Goal: Task Accomplishment & Management: Manage account settings

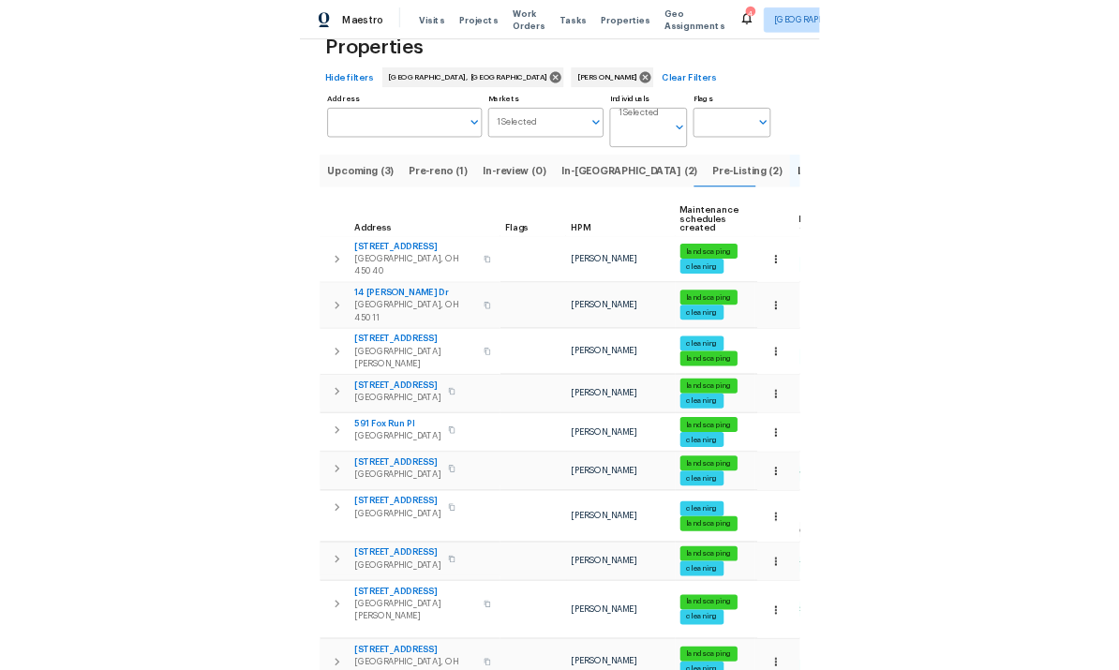
scroll to position [70, 0]
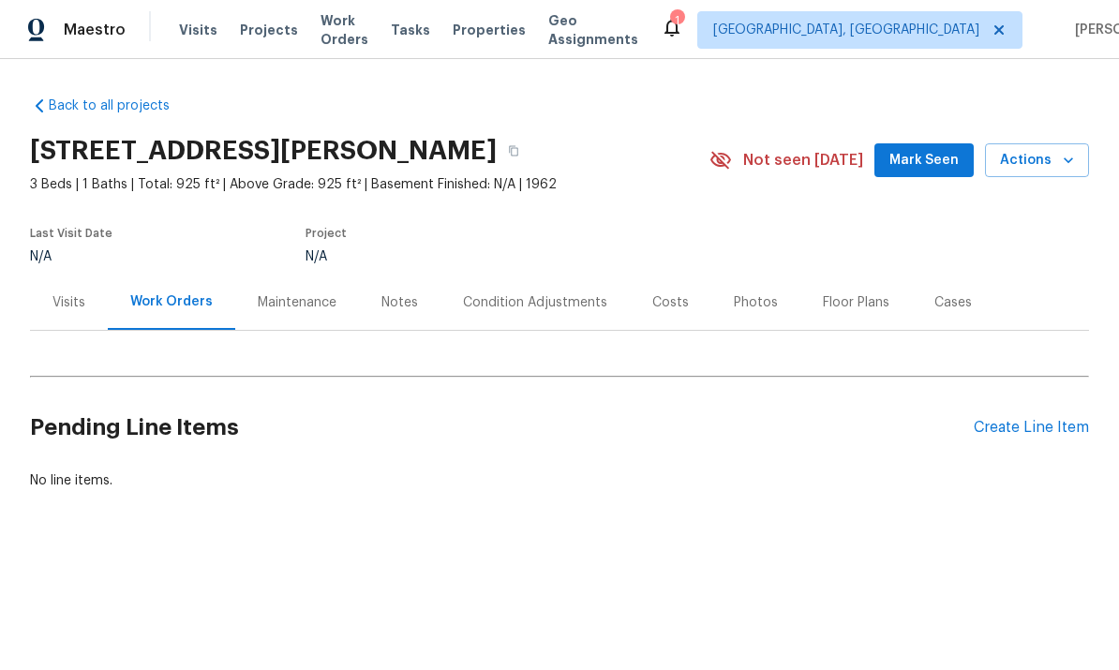
click at [534, 310] on div "Condition Adjustments" at bounding box center [535, 302] width 144 height 19
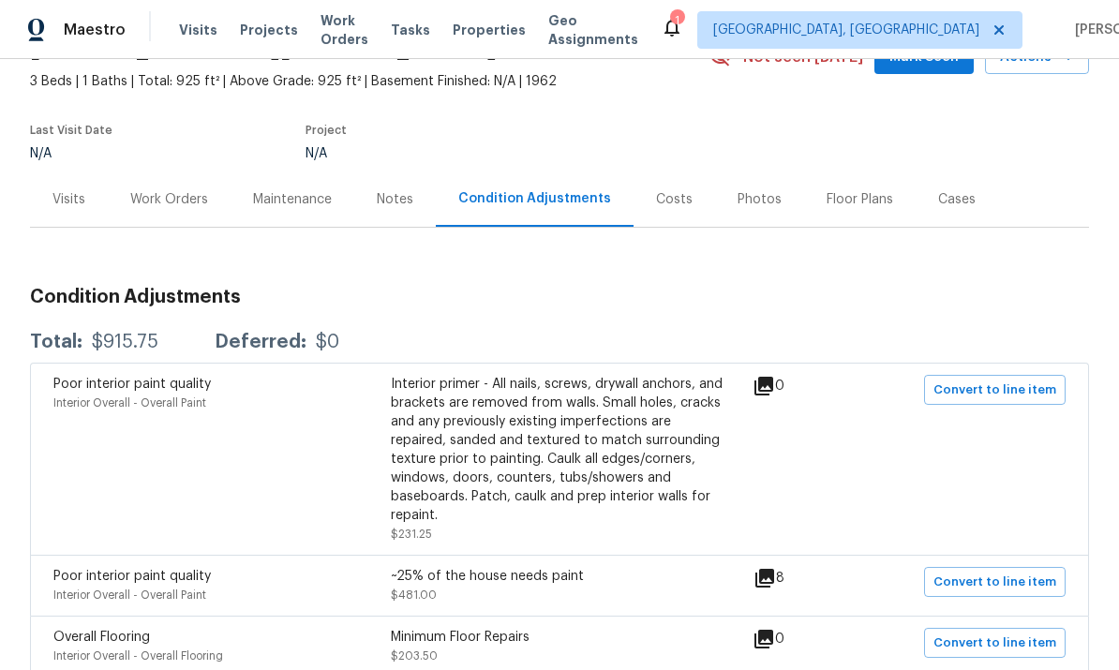
scroll to position [101, 0]
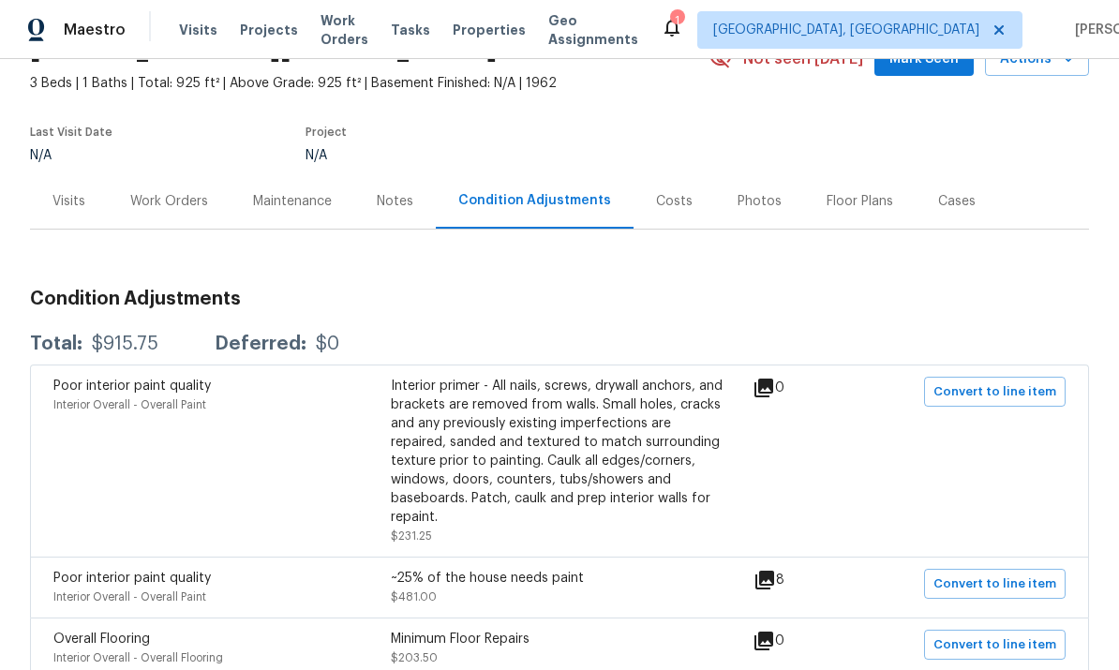
click at [75, 192] on div "Visits" at bounding box center [68, 201] width 33 height 19
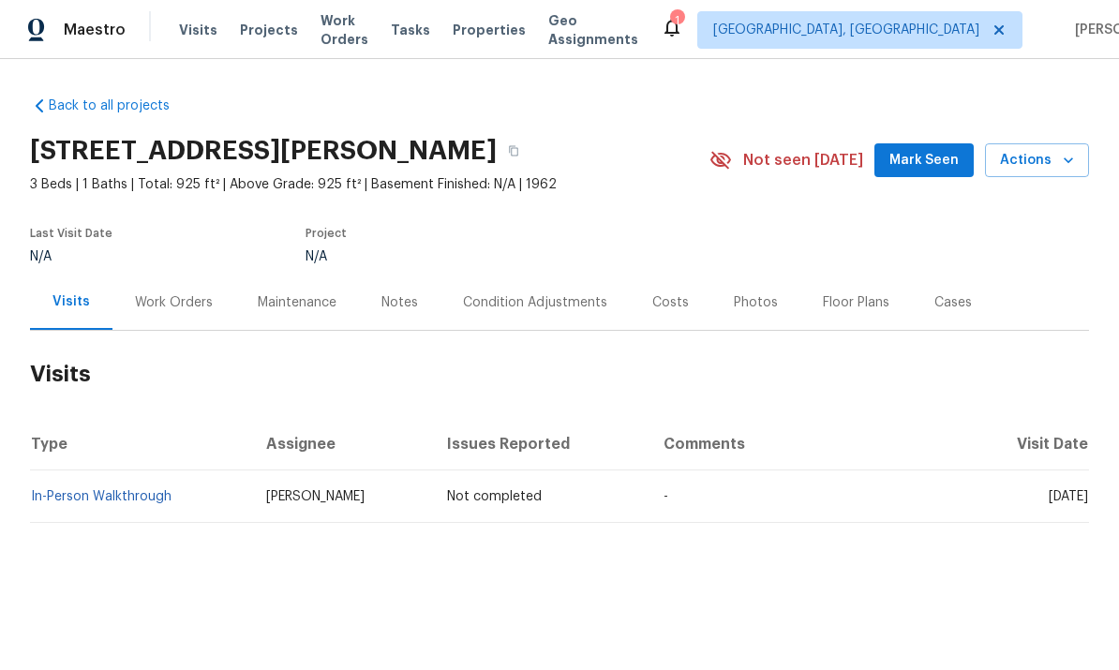
click at [125, 500] on link "In-Person Walkthrough" at bounding box center [101, 496] width 141 height 13
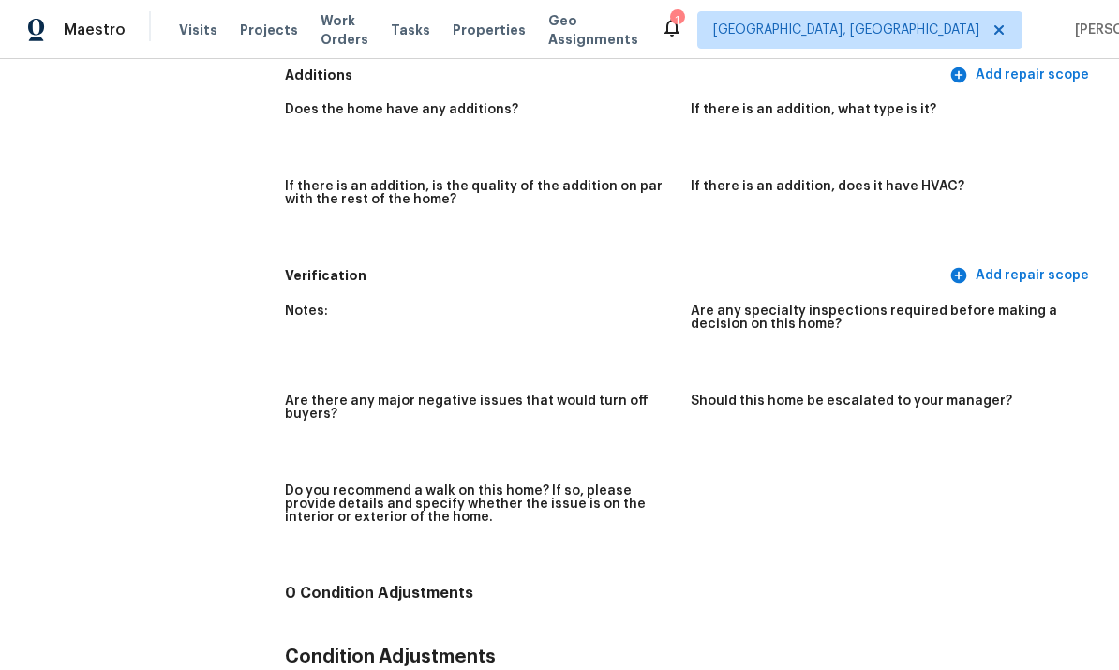
scroll to position [2827, 0]
click at [92, 30] on span "Maestro" at bounding box center [95, 30] width 62 height 19
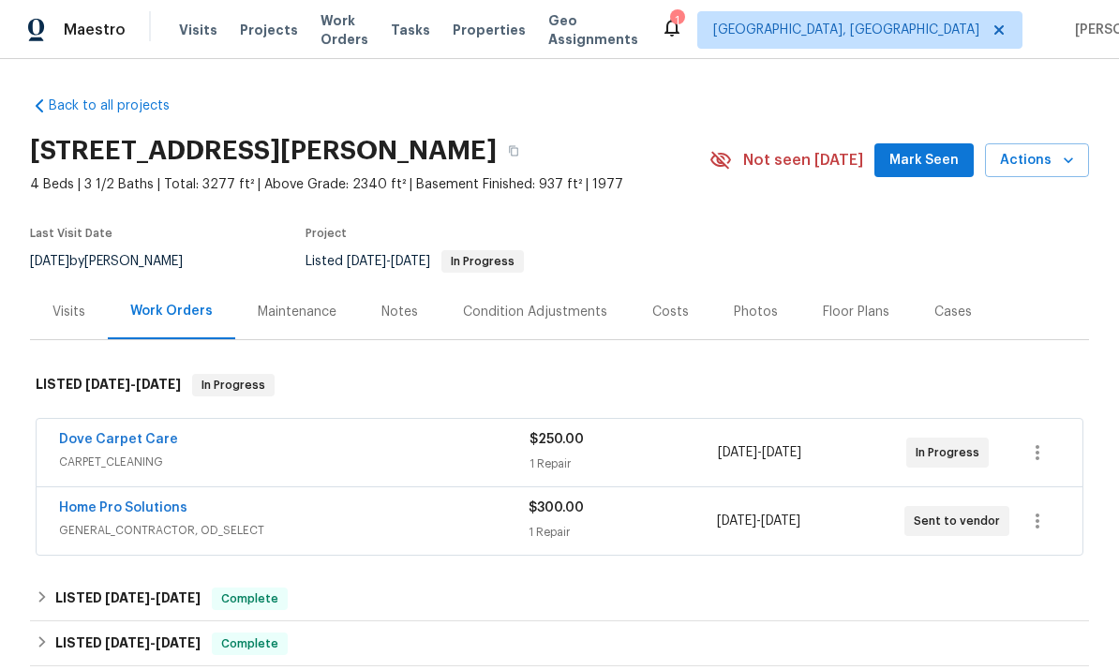
click at [142, 436] on link "Dove Carpet Care" at bounding box center [118, 439] width 119 height 13
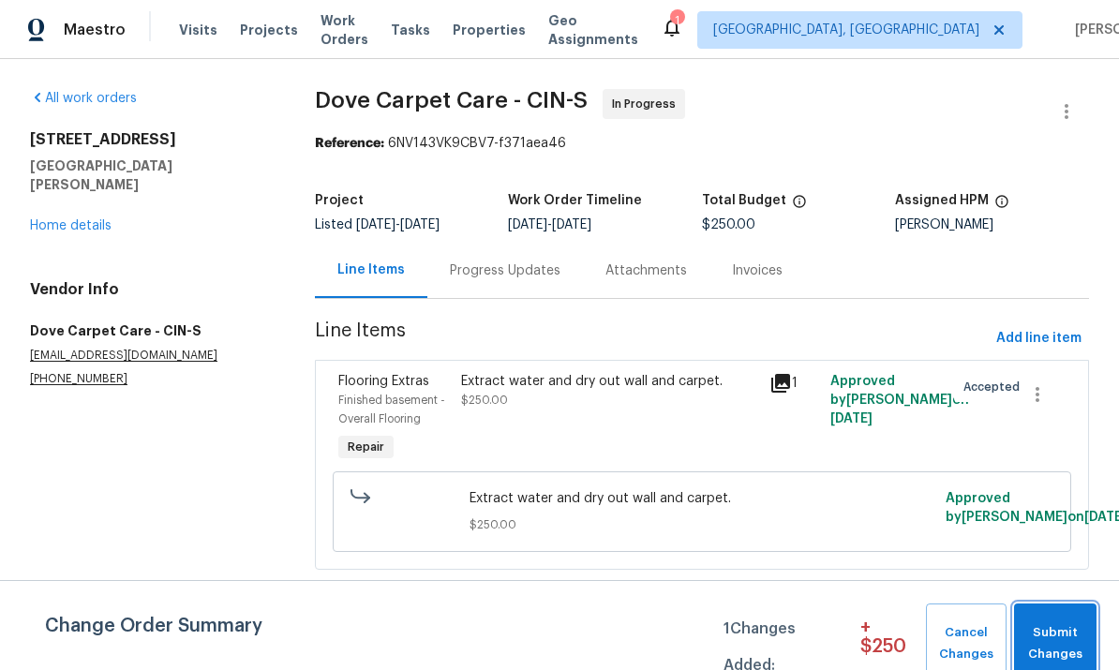
click at [1070, 622] on button "Submit Changes" at bounding box center [1055, 644] width 82 height 81
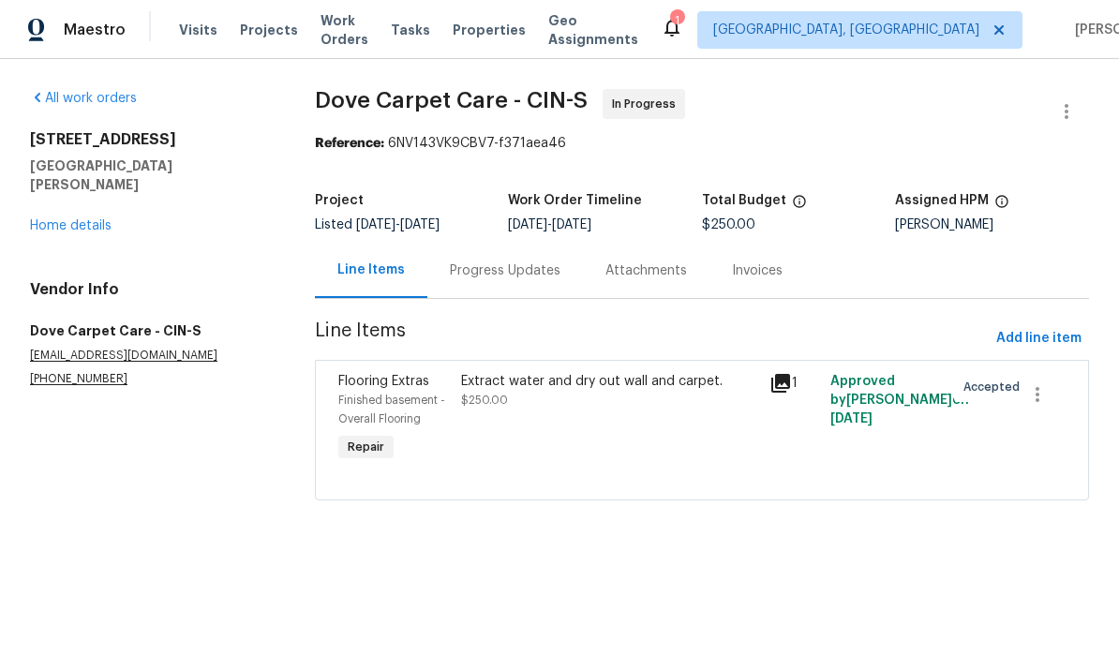
click at [577, 391] on div "Extract water and dry out wall and carpet. $250.00" at bounding box center [609, 390] width 296 height 37
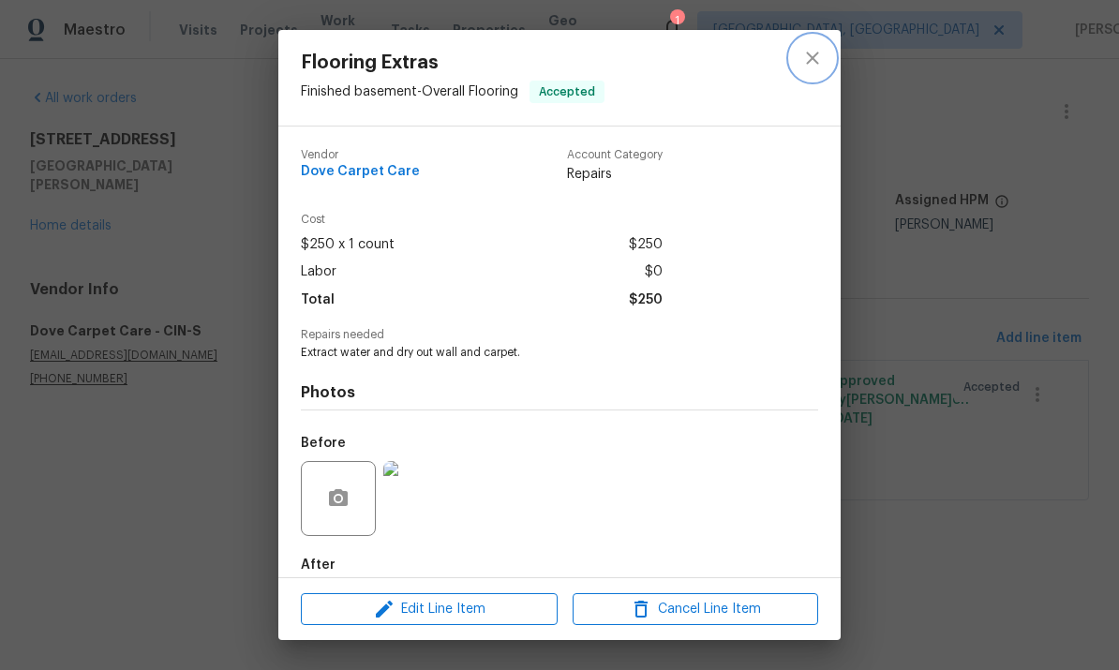
click at [819, 67] on icon "close" at bounding box center [812, 58] width 22 height 22
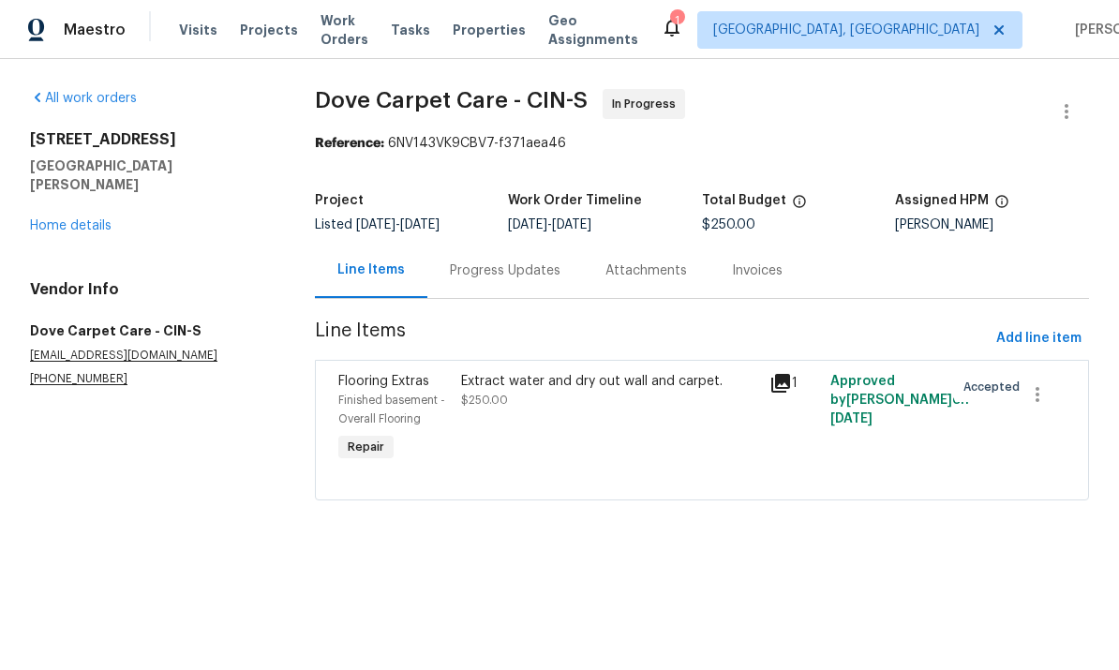
click at [533, 276] on div "Progress Updates" at bounding box center [505, 270] width 111 height 19
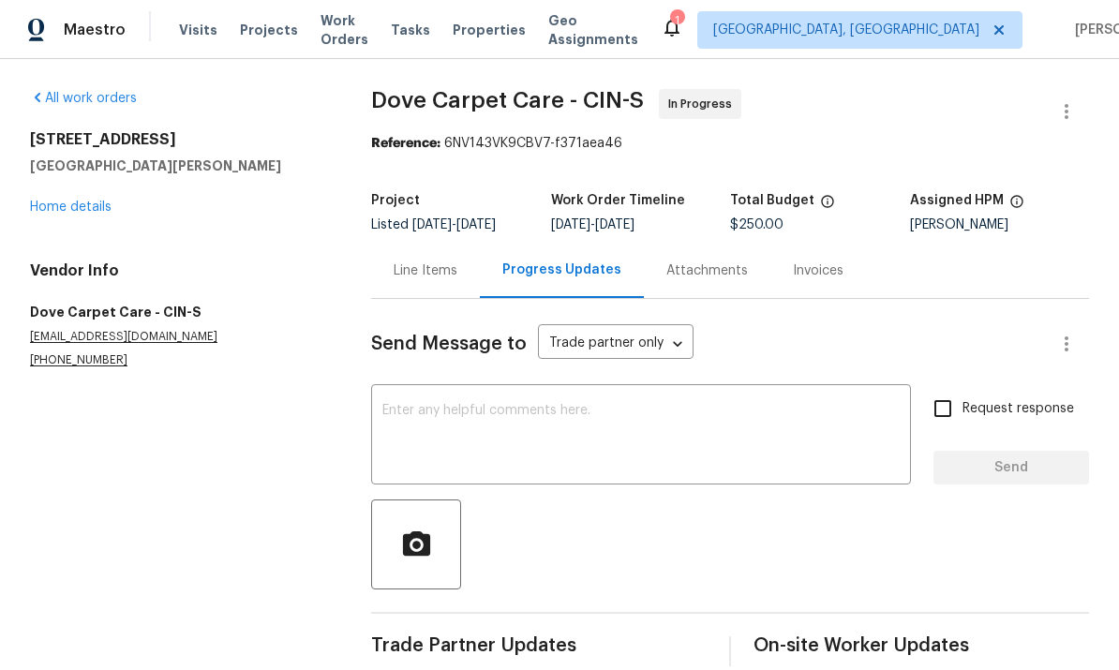
click at [622, 452] on textarea at bounding box center [640, 437] width 517 height 66
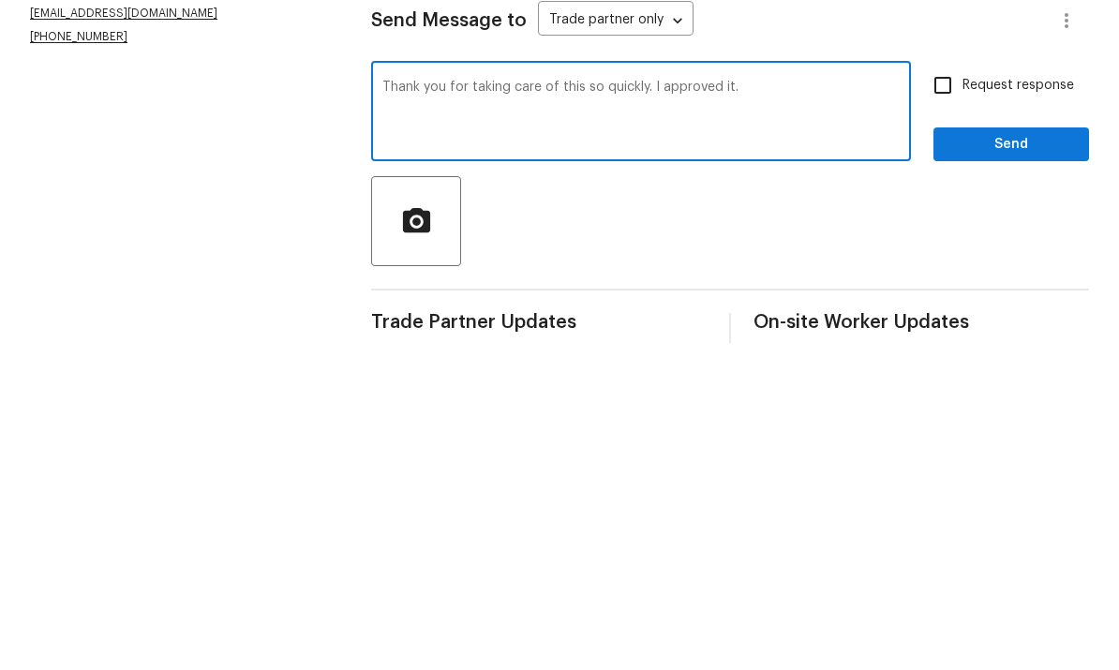
type textarea "Thank you for taking care of this so quickly. I approved it."
click at [958, 389] on input "Request response" at bounding box center [942, 408] width 39 height 39
checkbox input "true"
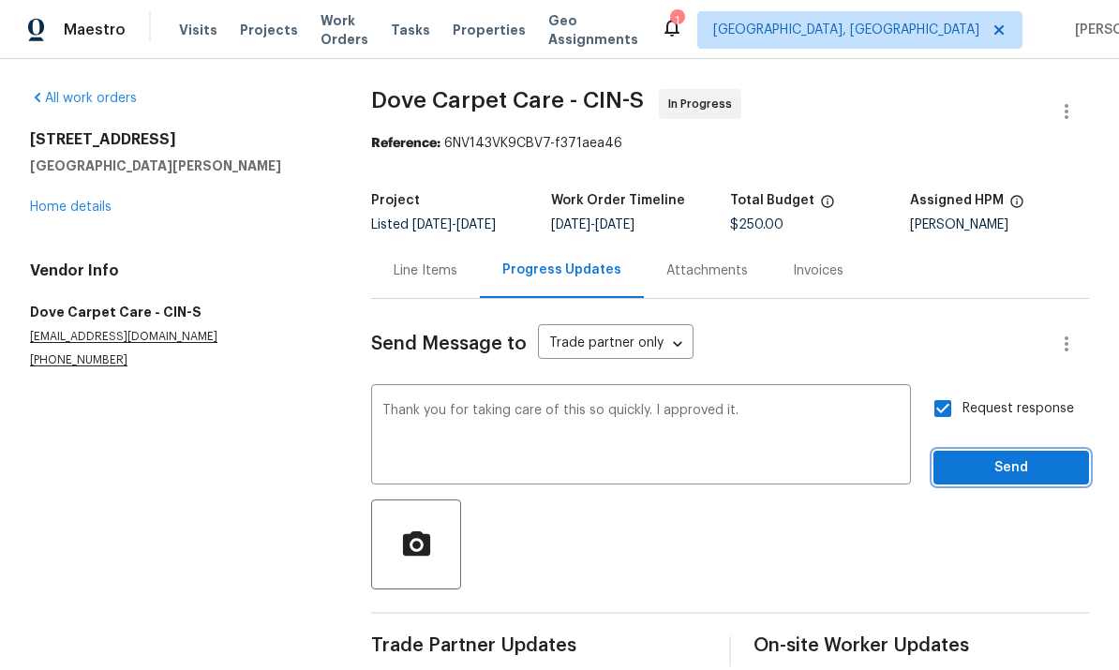
click at [1023, 456] on span "Send" at bounding box center [1011, 467] width 126 height 23
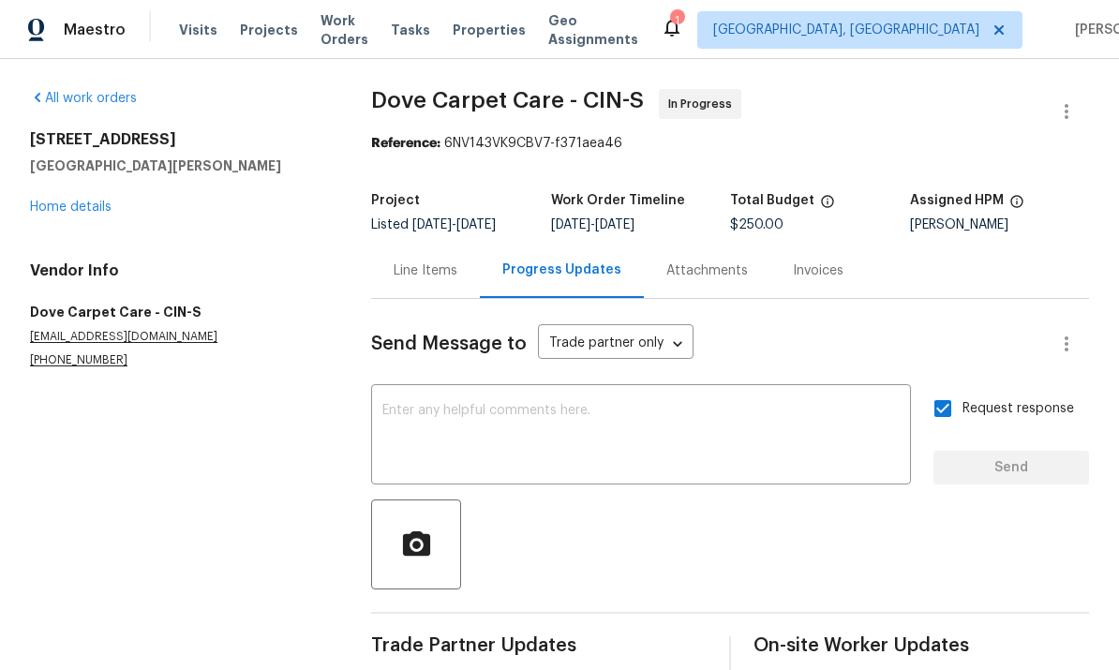
scroll to position [0, 0]
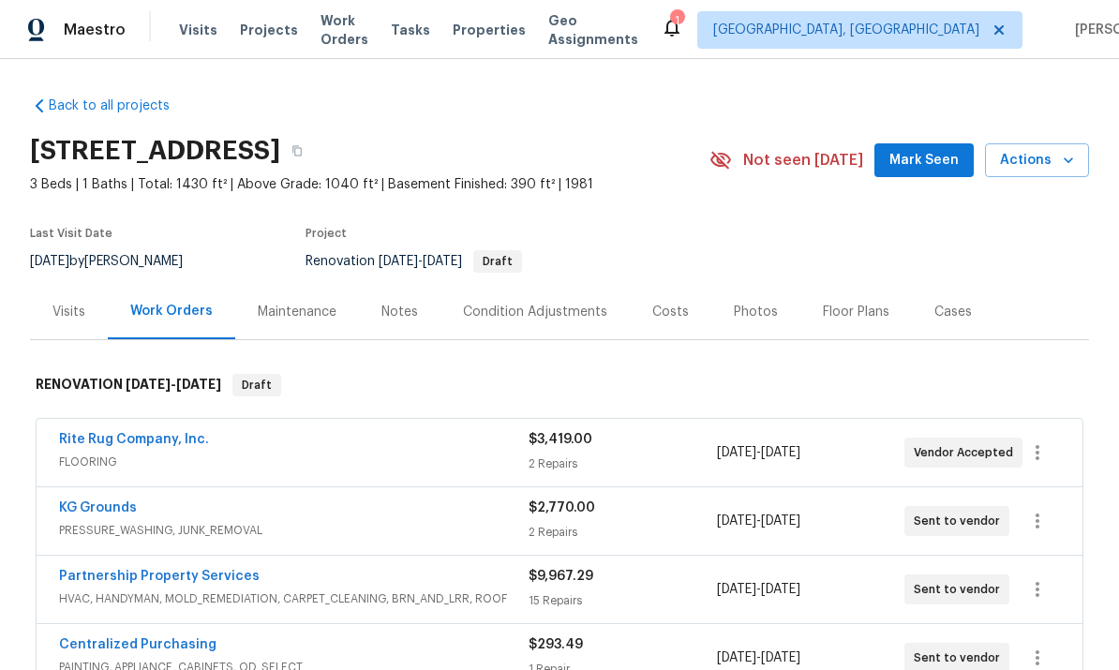
click at [855, 292] on div "Floor Plans" at bounding box center [856, 311] width 112 height 55
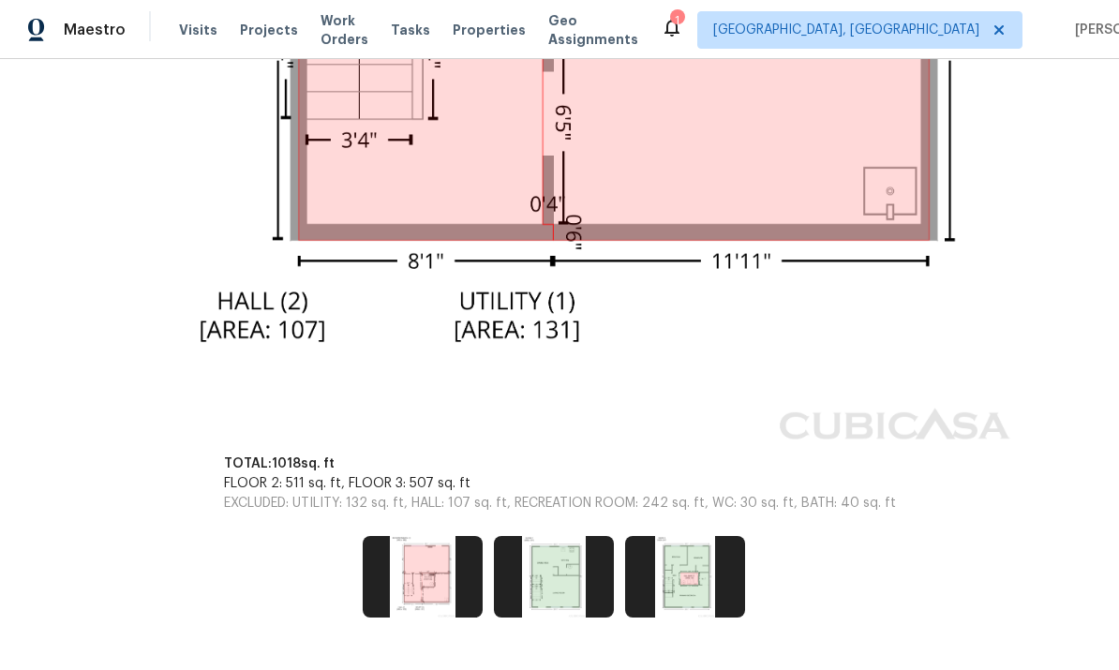
scroll to position [1114, 0]
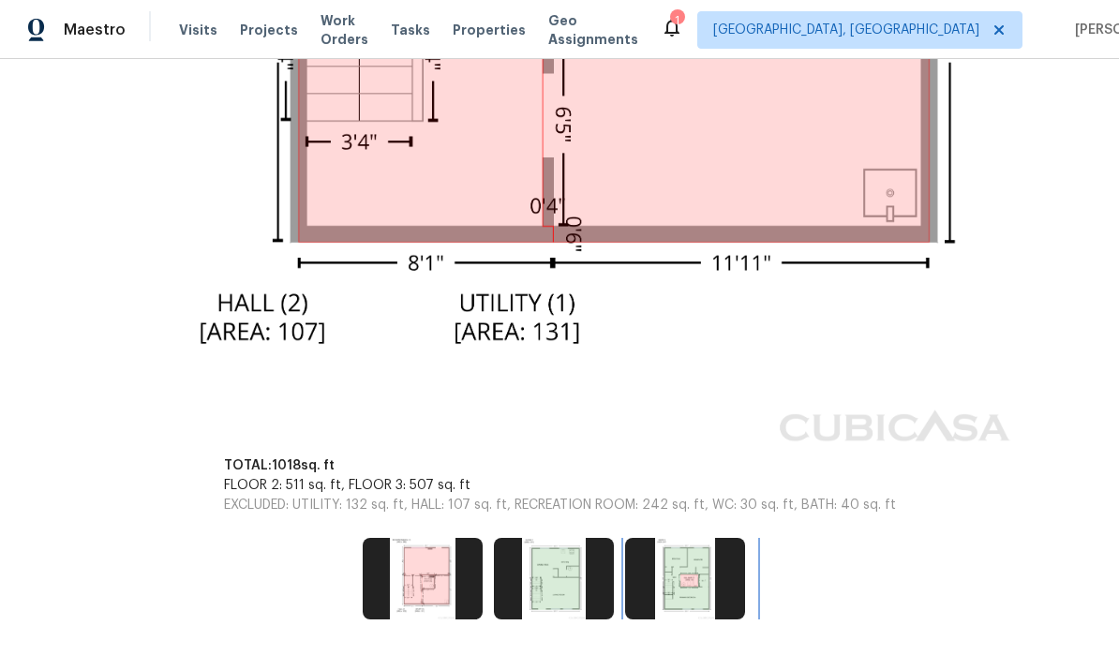
click at [710, 574] on img at bounding box center [685, 578] width 120 height 81
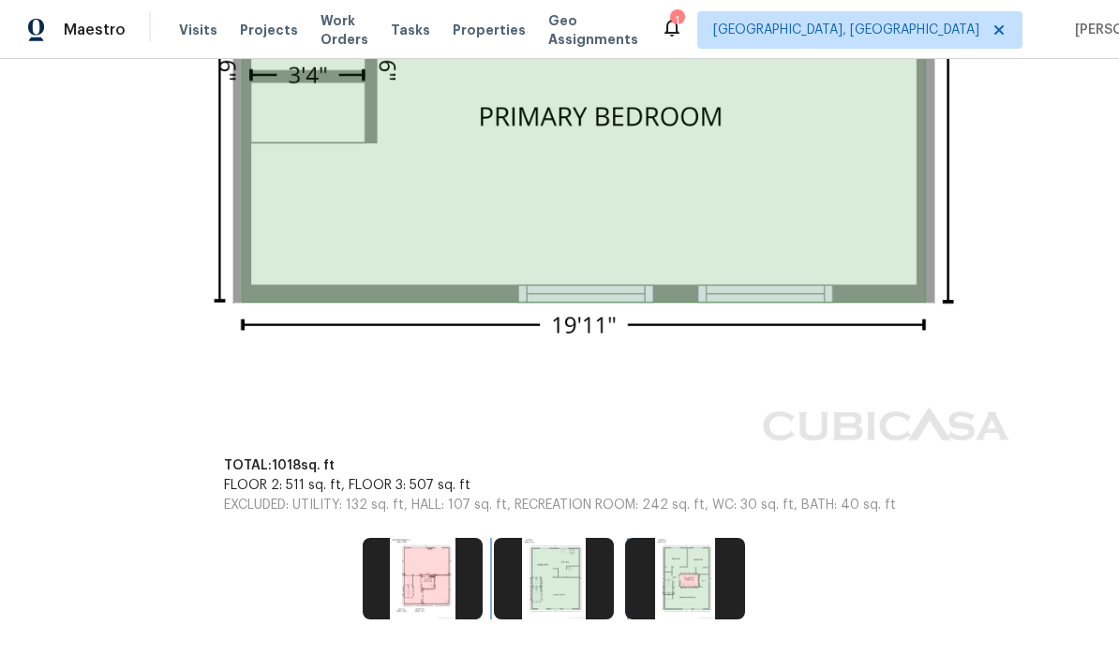
click at [574, 582] on img at bounding box center [554, 578] width 120 height 81
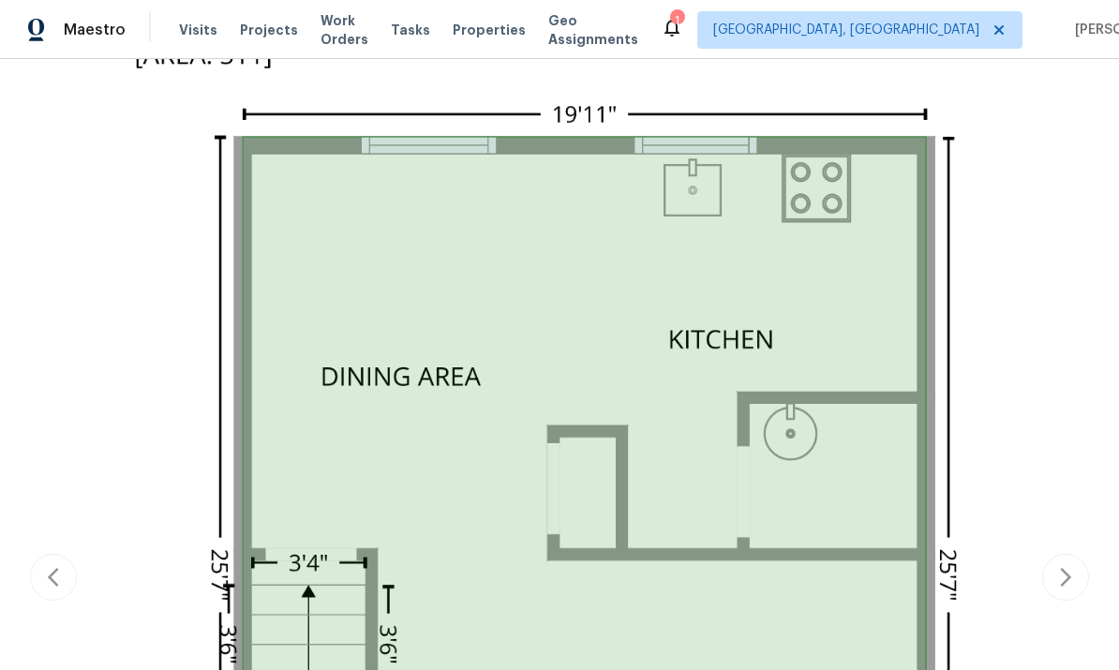
scroll to position [422, 0]
click at [738, 656] on img at bounding box center [559, 574] width 920 height 1161
